Goal: Information Seeking & Learning: Find specific fact

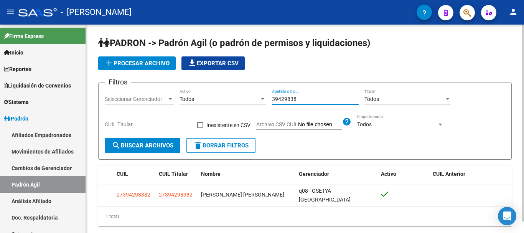
drag, startPoint x: 300, startPoint y: 98, endPoint x: 244, endPoint y: 97, distance: 55.2
click at [244, 97] on div "Filtros Seleccionar Gerenciador Seleccionar Gerenciador Todos Activo 39429838 A…" at bounding box center [305, 113] width 401 height 49
paste input "41837483"
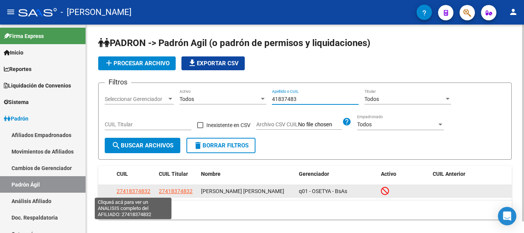
click at [137, 193] on span "27418374832" at bounding box center [134, 191] width 34 height 6
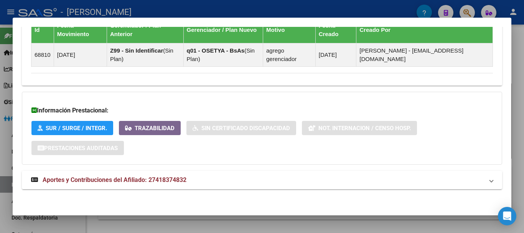
scroll to position [466, 0]
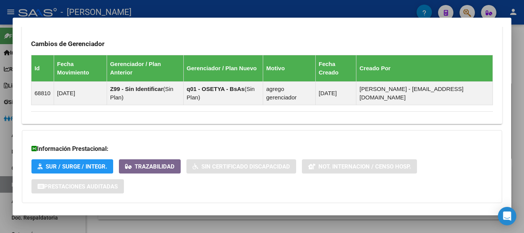
drag, startPoint x: 426, startPoint y: 101, endPoint x: 312, endPoint y: 29, distance: 135.0
click at [312, 29] on div "Cambios de Gerenciador Id Fecha Movimiento Gerenciador / Plan Anterior Gerencia…" at bounding box center [262, 64] width 462 height 81
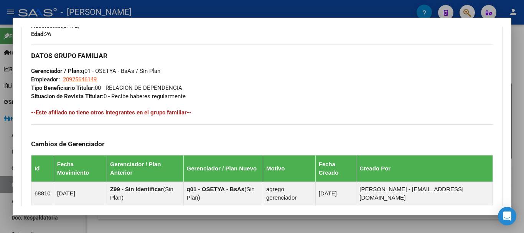
scroll to position [402, 0]
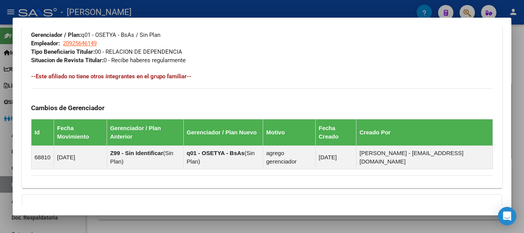
drag, startPoint x: 20, startPoint y: 40, endPoint x: 246, endPoint y: 82, distance: 229.9
click at [246, 82] on mat-dialog-content "Análisis Afiliado - CUIL: 27418374832 DATOS PADRÓN ÁGIL: [PERSON_NAME] [PERSON_…" at bounding box center [262, 117] width 499 height 180
drag, startPoint x: 147, startPoint y: 84, endPoint x: 123, endPoint y: 91, distance: 25.4
click at [104, 91] on div "Cambios de Gerenciador Id Fecha Movimiento Gerenciador / Plan Anterior Gerencia…" at bounding box center [262, 128] width 462 height 81
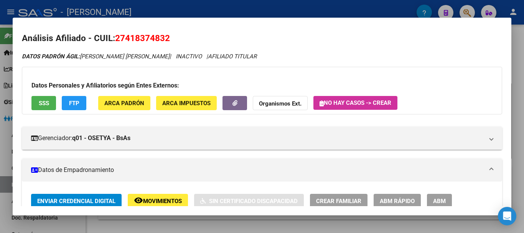
scroll to position [0, 0]
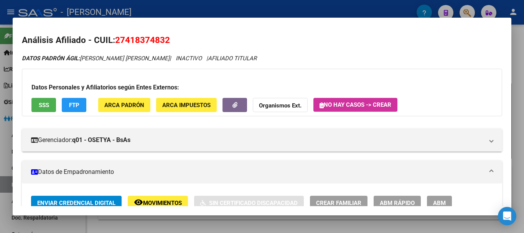
drag, startPoint x: 163, startPoint y: 70, endPoint x: 20, endPoint y: 37, distance: 146.2
click at [20, 37] on mat-dialog-content "Análisis Afiliado - CUIL: 27418374832 DATOS PADRÓN ÁGIL: [PERSON_NAME] [PERSON_…" at bounding box center [262, 117] width 499 height 180
click at [276, 11] on div at bounding box center [262, 116] width 524 height 233
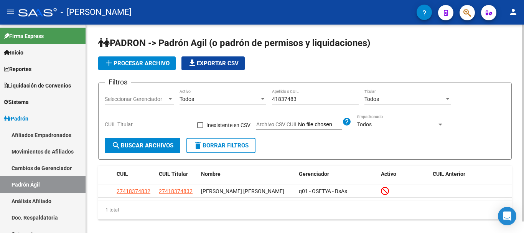
click at [394, 55] on app-list-header "PADRON -> Padrón Agil ([PERSON_NAME] de permisos y liquidaciones) add Procesar …" at bounding box center [305, 98] width 414 height 123
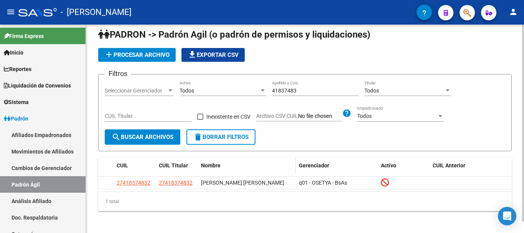
scroll to position [12, 0]
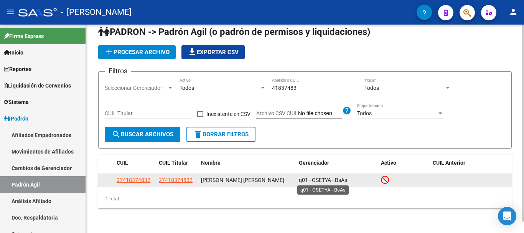
click at [322, 180] on span "q01 - OSETYA - BsAs" at bounding box center [323, 180] width 48 height 6
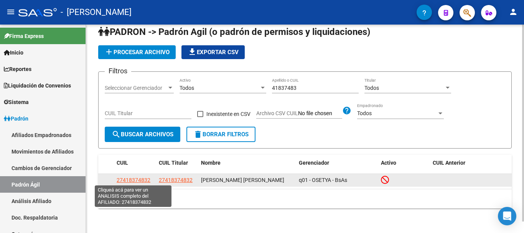
click at [147, 180] on span "27418374832" at bounding box center [134, 180] width 34 height 6
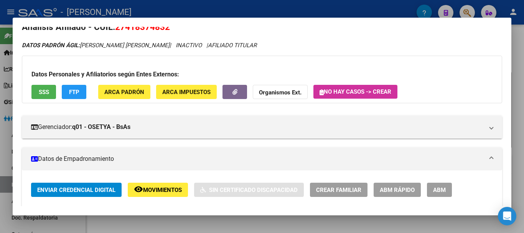
scroll to position [0, 0]
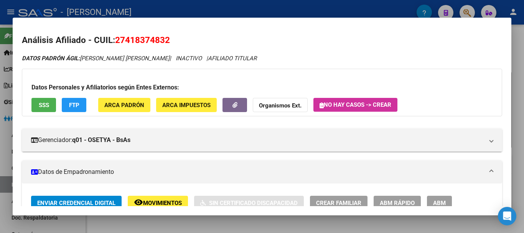
click at [281, 1] on div at bounding box center [262, 116] width 524 height 233
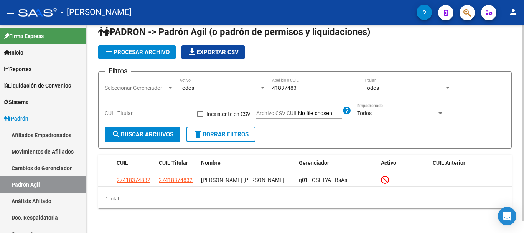
click at [303, 85] on input "41837483" at bounding box center [315, 88] width 87 height 7
paste input "083381"
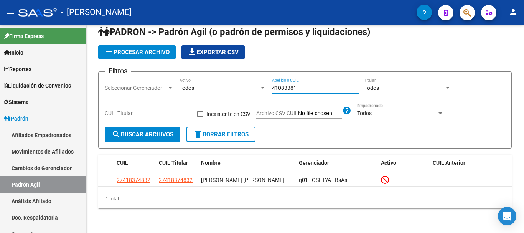
type input "41083381"
click at [153, 134] on span "search Buscar Archivos" at bounding box center [143, 134] width 62 height 7
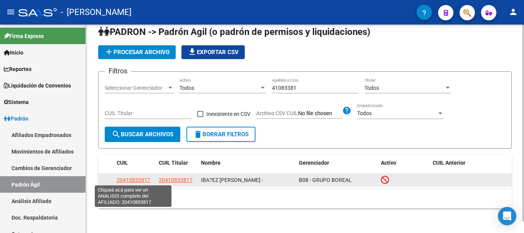
click at [137, 177] on span "20410833817" at bounding box center [134, 180] width 34 height 6
type textarea "20410833817"
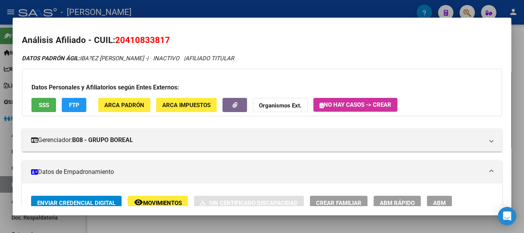
click at [328, 5] on div at bounding box center [262, 116] width 524 height 233
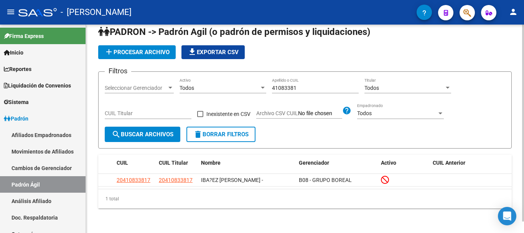
click at [312, 93] on div "41083381 Apellido o CUIL" at bounding box center [315, 89] width 87 height 22
click at [305, 89] on input "41083381" at bounding box center [315, 88] width 87 height 7
paste input "2793043"
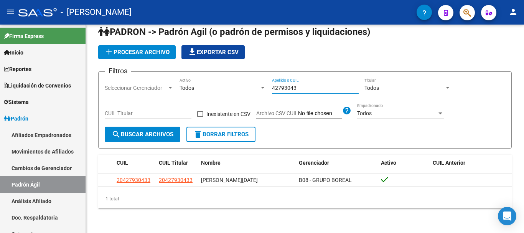
type input "42793043"
